Goal: Transaction & Acquisition: Purchase product/service

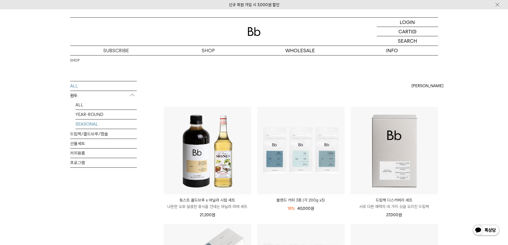
click at [89, 122] on link "SEASONAL" at bounding box center [105, 123] width 61 height 9
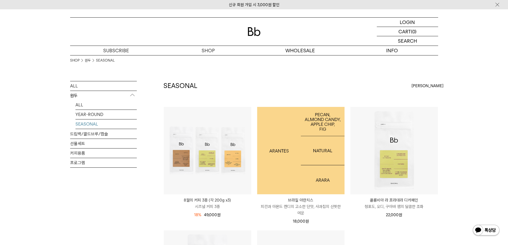
click at [282, 148] on img at bounding box center [300, 150] width 87 height 87
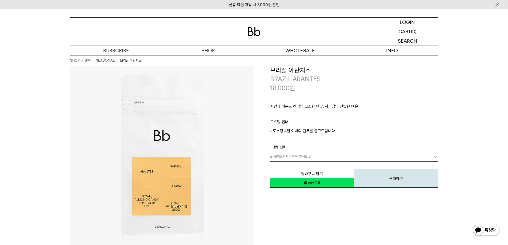
click at [306, 143] on dl "**********" at bounding box center [354, 147] width 168 height 10
click at [301, 146] on link "= 용량 선택 =" at bounding box center [354, 146] width 168 height 9
click at [285, 167] on li "600g" at bounding box center [356, 167] width 163 height 10
click at [287, 160] on span "= 분쇄도 선택 =" at bounding box center [280, 156] width 21 height 9
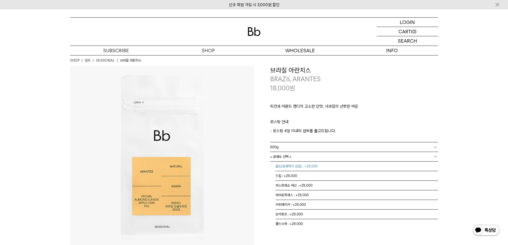
click at [291, 167] on li "홀빈(분쇄하지 않음) : +29,000" at bounding box center [356, 167] width 163 height 10
